Goal: Use online tool/utility: Utilize a website feature to perform a specific function

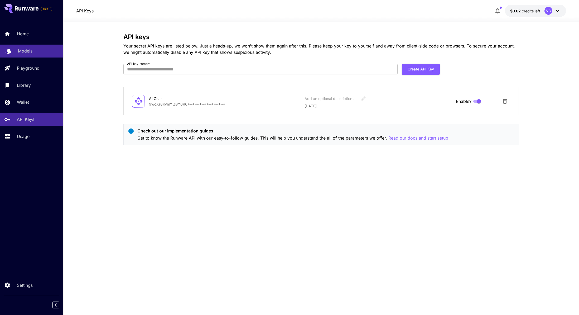
click at [32, 51] on div "Models" at bounding box center [38, 51] width 41 height 6
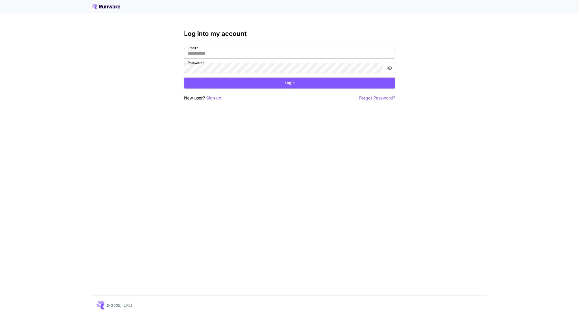
type input "**********"
drag, startPoint x: 276, startPoint y: 84, endPoint x: 282, endPoint y: 83, distance: 5.9
click at [276, 83] on button "Login" at bounding box center [289, 82] width 211 height 11
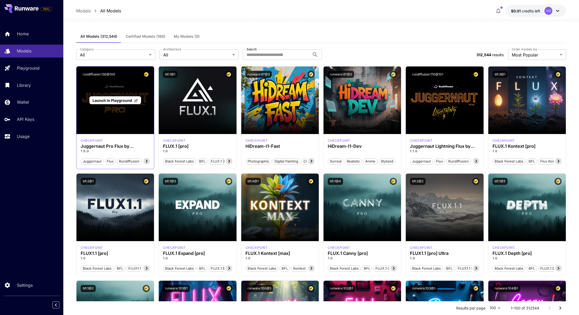
click at [115, 102] on span "Launch in Playground" at bounding box center [112, 100] width 40 height 4
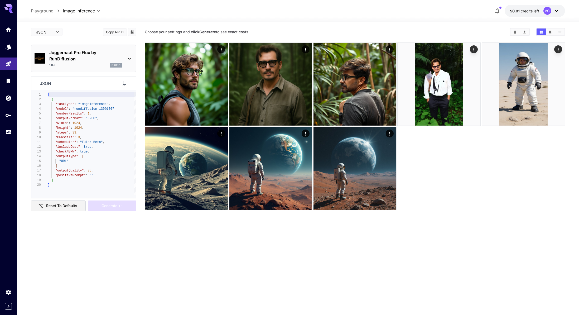
click at [118, 56] on p "Juggernaut Pro Flux by RunDiffusion" at bounding box center [85, 55] width 73 height 13
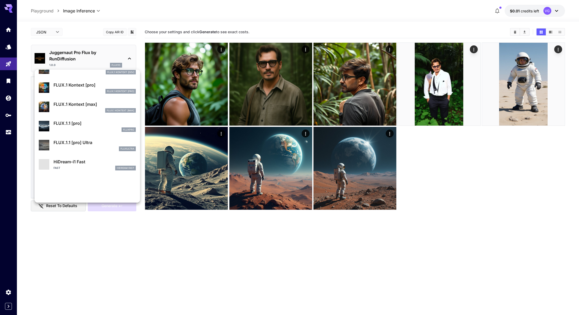
scroll to position [419, 0]
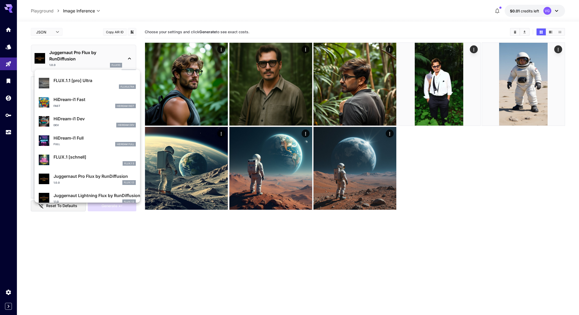
click at [60, 159] on p "FLUX.1 [schnell]" at bounding box center [94, 157] width 82 height 6
type input "*"
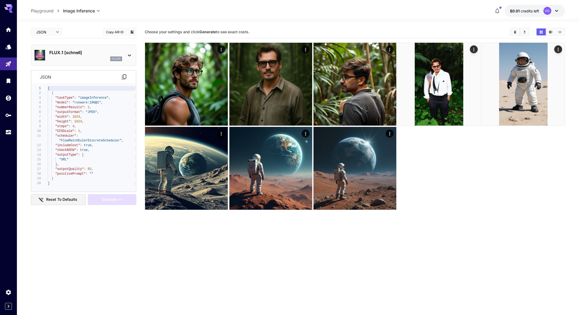
type textarea "**********"
drag, startPoint x: 99, startPoint y: 103, endPoint x: 75, endPoint y: 102, distance: 24.5
click at [75, 102] on div "[ { "taskType" : "imageInference" , "model" : "runware:100@1" , "numberResults"…" at bounding box center [92, 137] width 88 height 103
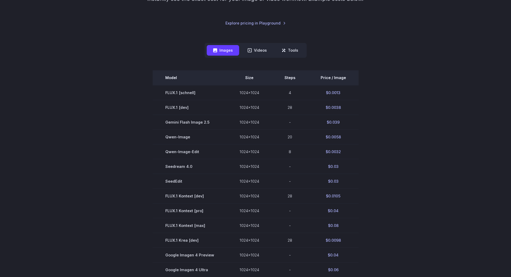
click at [335, 79] on th "Price / Image" at bounding box center [333, 77] width 51 height 15
click at [328, 78] on th "Price / Image" at bounding box center [333, 77] width 51 height 15
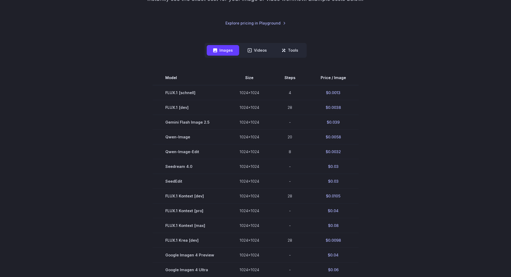
click at [361, 94] on section "Model Size Steps Price / Image FLUX.1 [schnell] 1024x1024 4 $0.0013 FLUX.1 [dev…" at bounding box center [255, 225] width 367 height 310
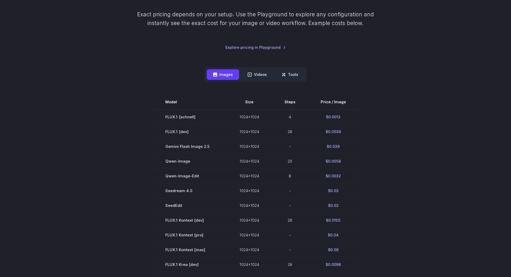
scroll to position [93, 0]
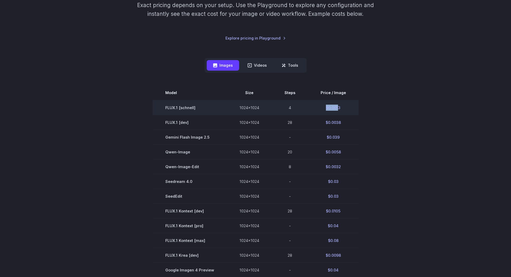
drag, startPoint x: 336, startPoint y: 108, endPoint x: 325, endPoint y: 107, distance: 11.6
click at [325, 107] on td "$0.0013" at bounding box center [333, 107] width 51 height 15
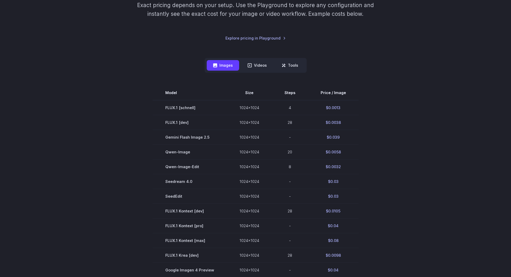
click at [134, 147] on section "Model Size Steps Price / Image FLUX.1 [schnell] 1024x1024 4 $0.0013 FLUX.1 [dev…" at bounding box center [255, 240] width 367 height 310
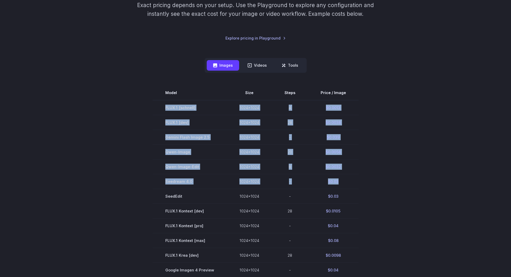
drag, startPoint x: 166, startPoint y: 110, endPoint x: 363, endPoint y: 190, distance: 212.9
click at [361, 190] on section "Model Size Steps Price / Image FLUX.1 [schnell] 1024x1024 4 $0.0013 FLUX.1 [dev…" at bounding box center [255, 240] width 367 height 310
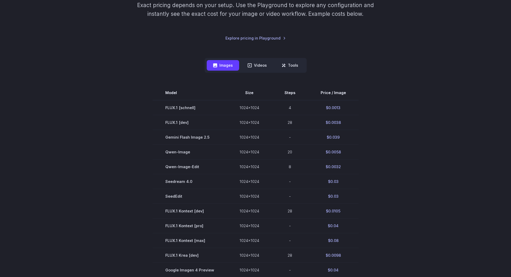
click at [384, 184] on section "Model Size Steps Price / Image FLUX.1 [schnell] 1024x1024 4 $0.0013 FLUX.1 [dev…" at bounding box center [255, 240] width 367 height 310
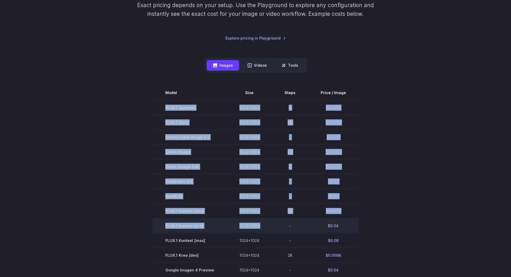
drag, startPoint x: 164, startPoint y: 107, endPoint x: 290, endPoint y: 224, distance: 172.5
click at [289, 223] on tbody "Model Size Steps Price / Image FLUX.1 [schnell] 1024x1024 4 $0.0013 FLUX.1 [dev…" at bounding box center [256, 240] width 206 height 310
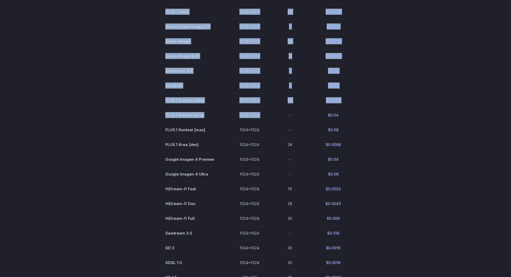
scroll to position [271, 0]
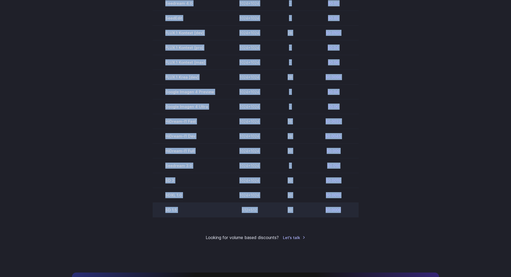
click at [344, 211] on td "$0.0006" at bounding box center [333, 210] width 51 height 15
copy tbody "FLUX.1 [schnell] 1024x1024 4 $0.0013 FLUX.1 [dev] 1024x1024 28 $0.0038 Gemini F…"
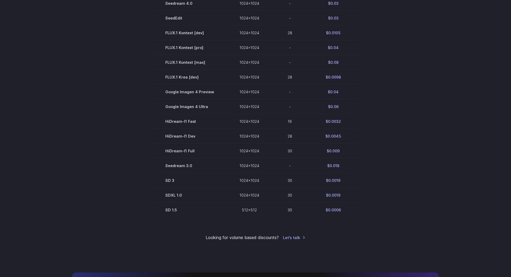
click at [390, 89] on section "Model Size Steps Price / Image FLUX.1 [schnell] 1024x1024 4 $0.0013 FLUX.1 [dev…" at bounding box center [255, 62] width 367 height 310
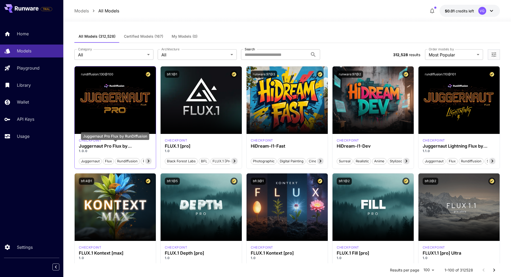
click at [105, 147] on h3 "Juggernaut Pro Flux by RunDiffusion" at bounding box center [115, 146] width 73 height 5
click at [82, 150] on p "1.0.0" at bounding box center [115, 151] width 73 height 5
click at [102, 75] on button "rundiffusion:130@100" at bounding box center [97, 74] width 37 height 7
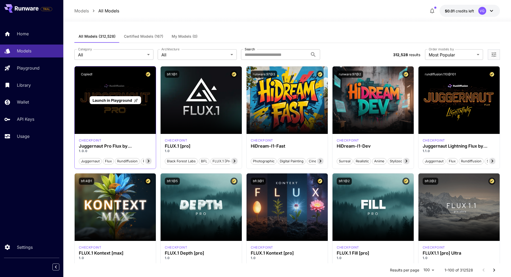
click at [113, 99] on span "Launch in Playground" at bounding box center [112, 100] width 40 height 4
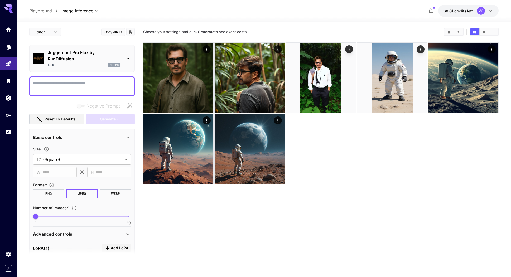
click at [63, 53] on p "Juggernaut Pro Flux by RunDiffusion" at bounding box center [84, 55] width 73 height 13
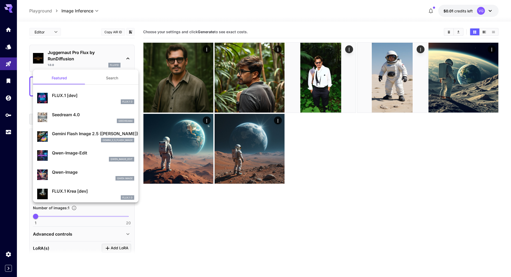
drag, startPoint x: 46, startPoint y: 52, endPoint x: 87, endPoint y: 52, distance: 40.8
click at [87, 52] on div at bounding box center [255, 138] width 511 height 277
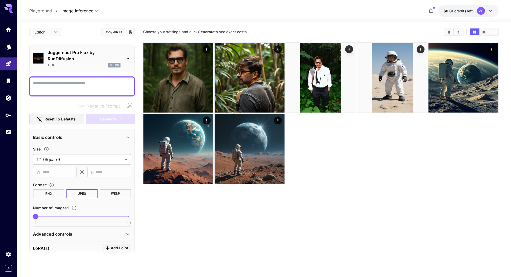
click at [215, 11] on div "**********" at bounding box center [263, 11] width 469 height 12
